Goal: Task Accomplishment & Management: Use online tool/utility

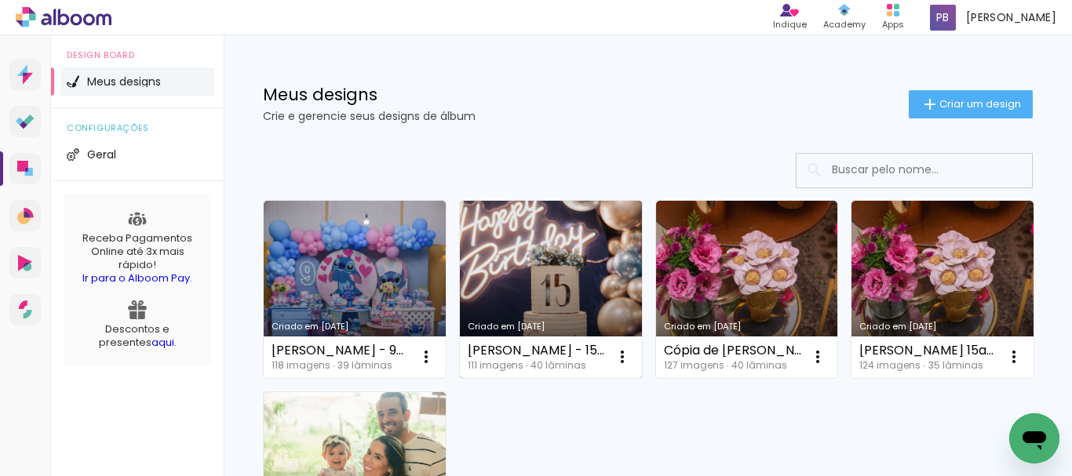
click at [512, 230] on link "Criado em [DATE]" at bounding box center [551, 289] width 182 height 177
